Goal: Task Accomplishment & Management: Use online tool/utility

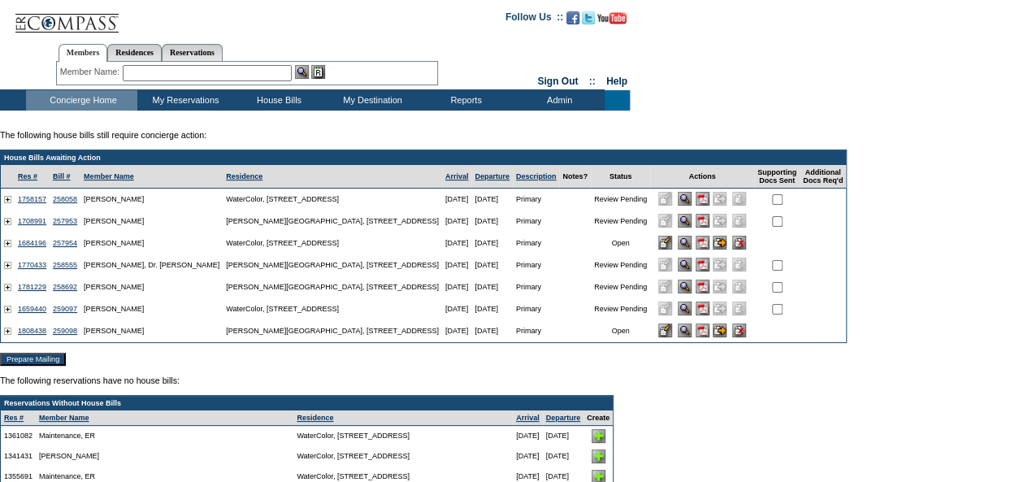
click at [772, 202] on input "checkbox" at bounding box center [777, 199] width 11 height 11
checkbox input "true"
click at [772, 227] on input "checkbox" at bounding box center [777, 221] width 11 height 11
checkbox input "true"
click at [754, 276] on td at bounding box center [777, 265] width 46 height 22
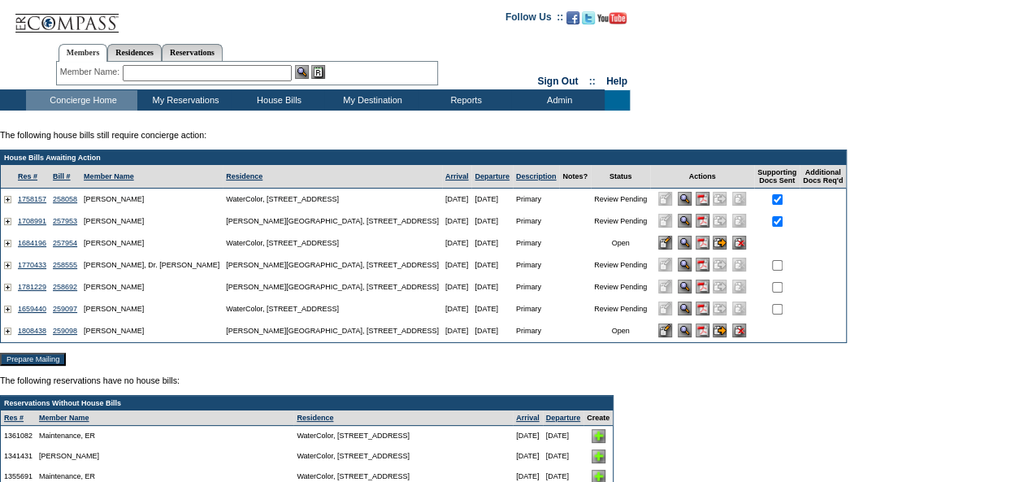
click at [772, 271] on input "checkbox" at bounding box center [777, 265] width 11 height 11
checkbox input "true"
click at [772, 289] on input "checkbox" at bounding box center [777, 287] width 11 height 11
checkbox input "true"
click at [772, 315] on input "checkbox" at bounding box center [777, 309] width 11 height 11
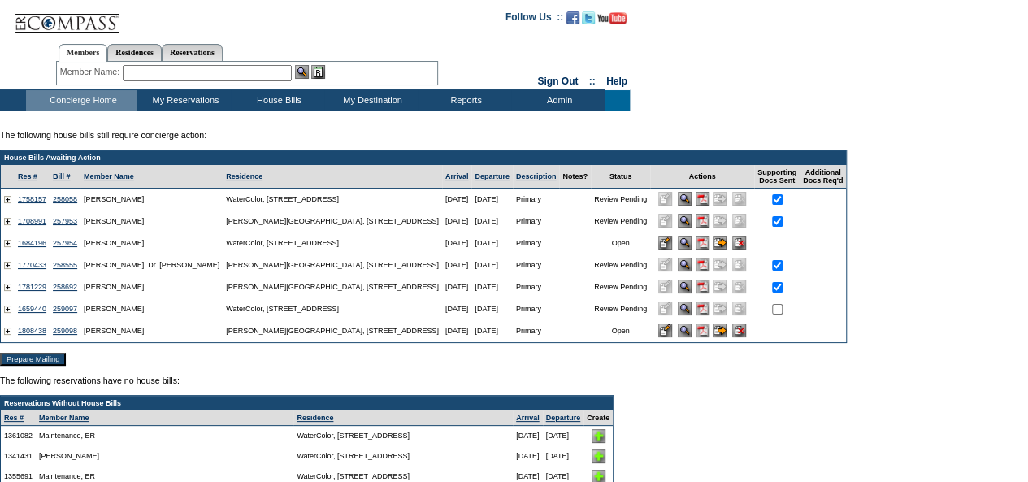
checkbox input "true"
click at [62, 360] on input "Prepare Mailing" at bounding box center [33, 359] width 66 height 13
